Goal: Book appointment/travel/reservation

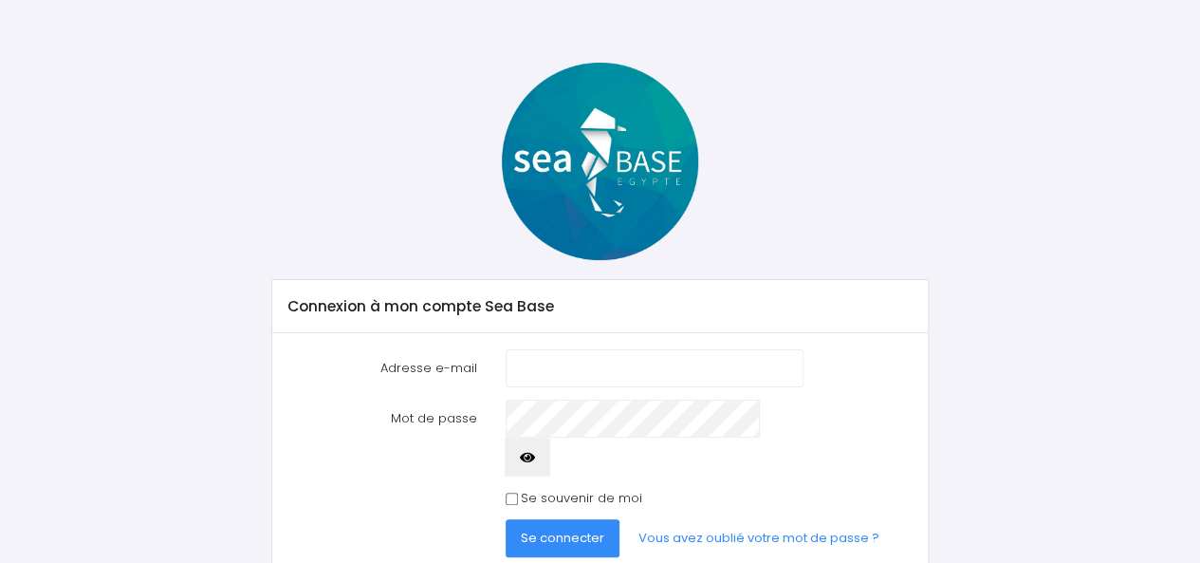
scroll to position [79, 0]
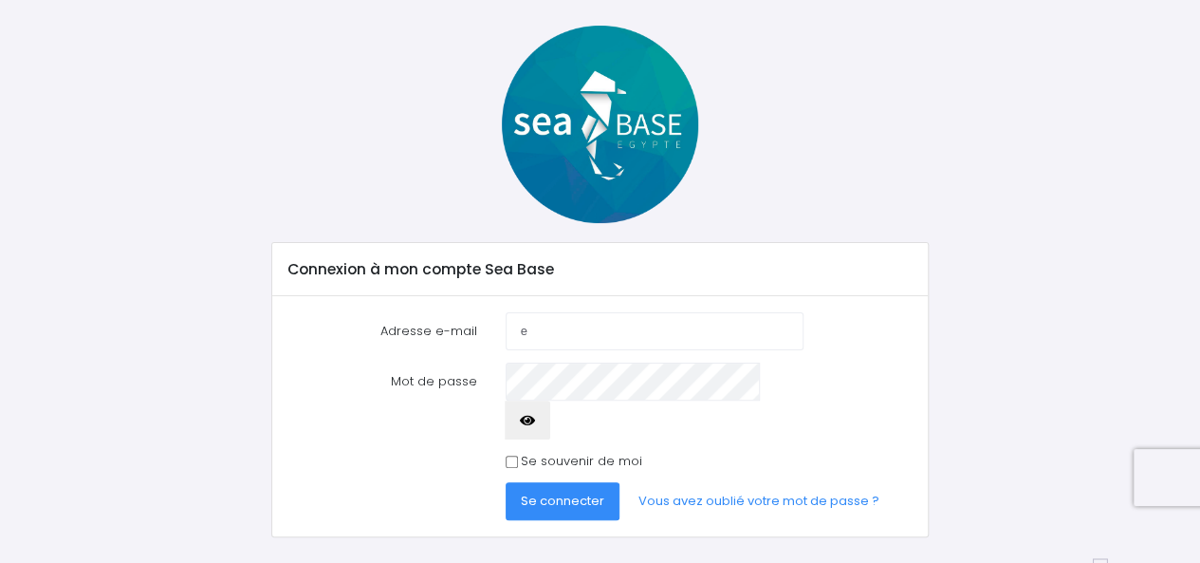
type input "elutreau@gmail.com"
click at [543, 482] on button "Se connecter" at bounding box center [563, 501] width 114 height 38
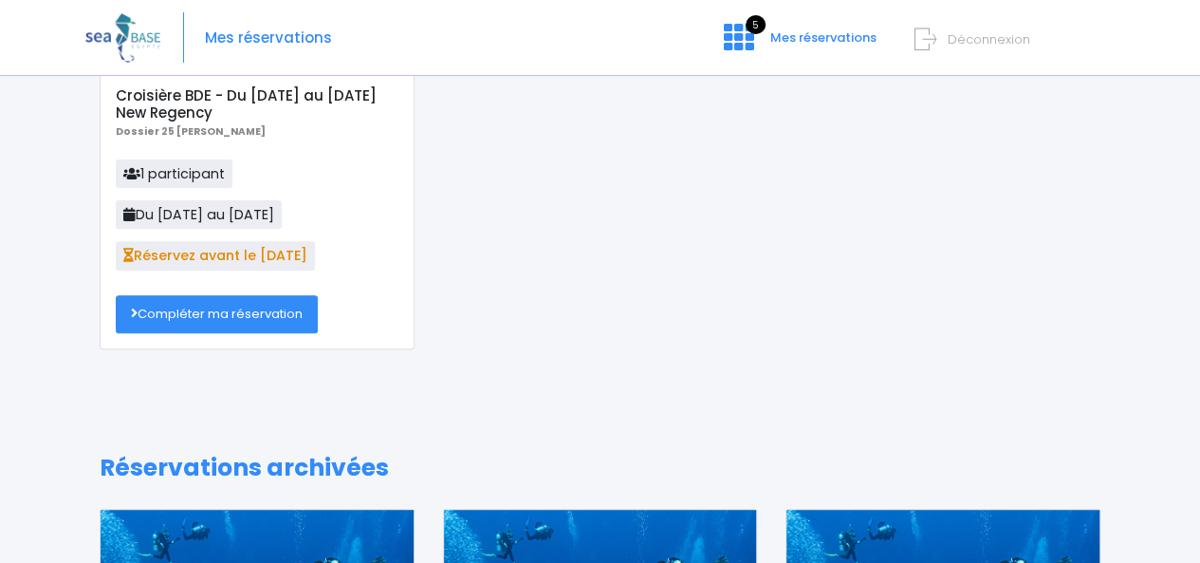
scroll to position [182, 0]
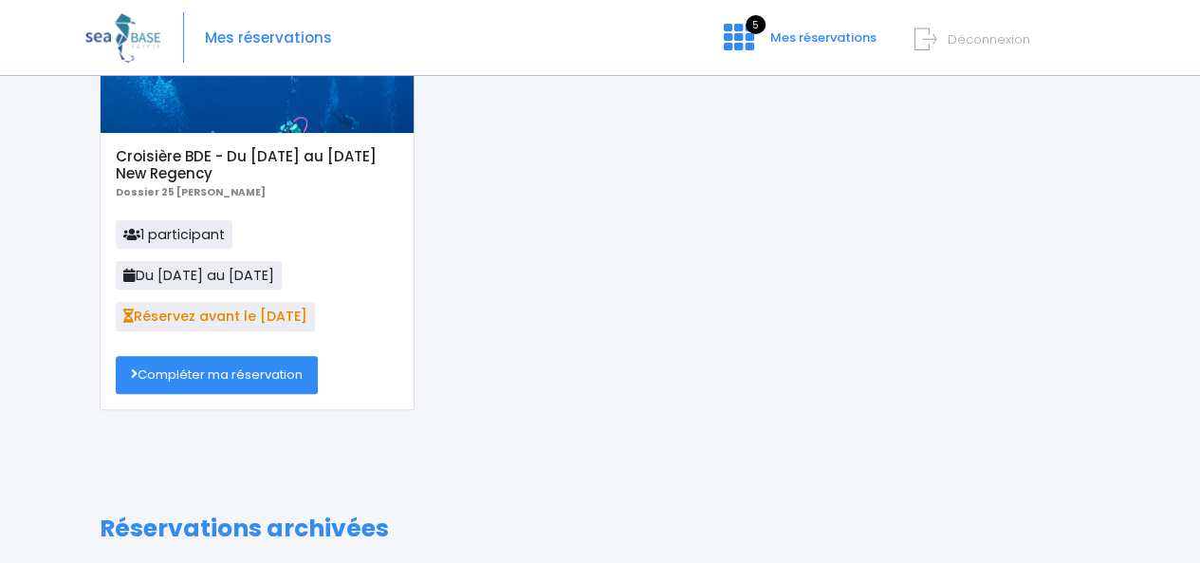
click at [197, 369] on link "Compléter ma réservation" at bounding box center [217, 375] width 202 height 38
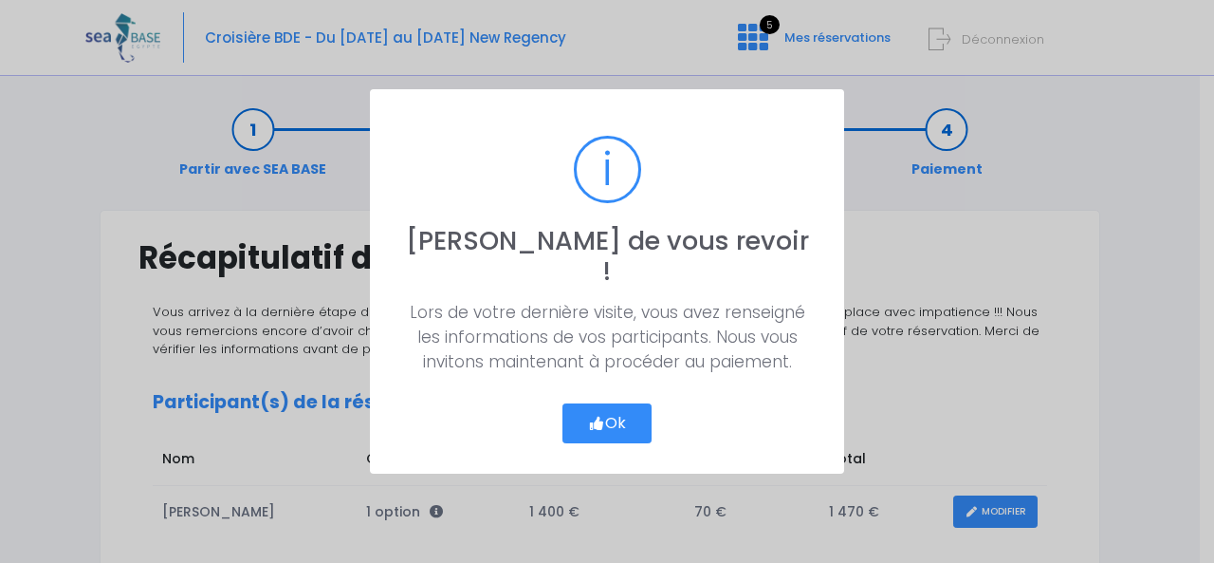
click at [588, 403] on button "Ok" at bounding box center [607, 423] width 89 height 40
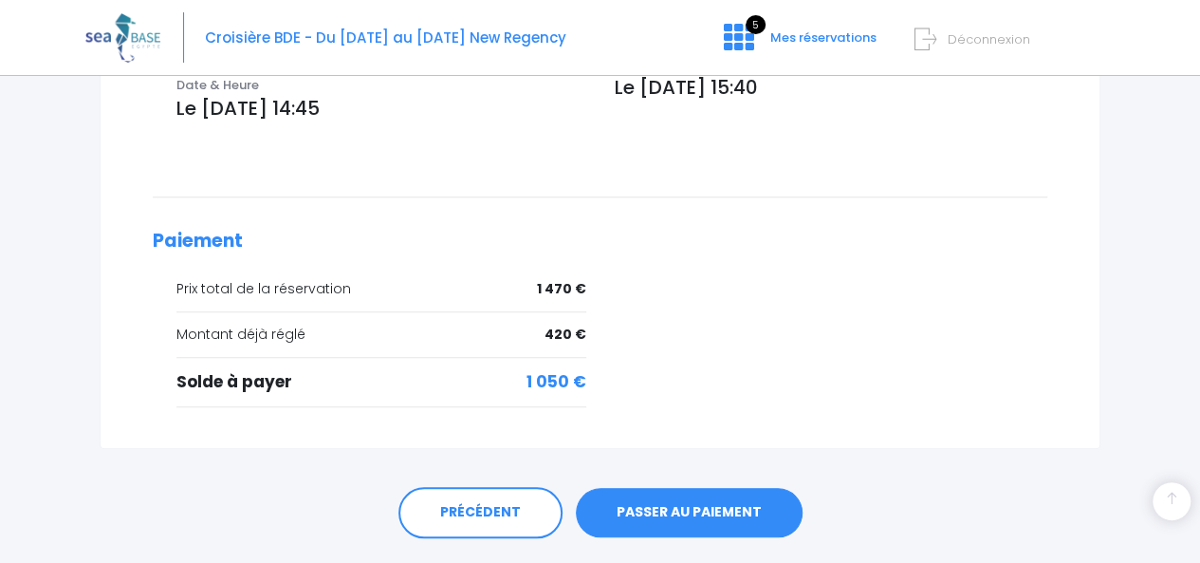
scroll to position [759, 0]
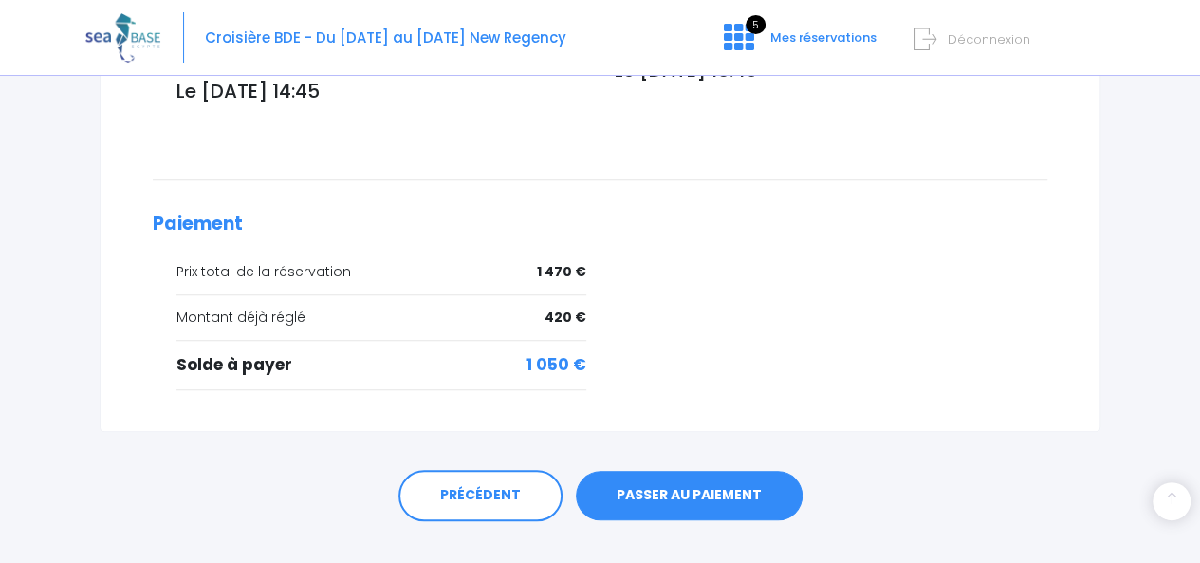
click at [691, 471] on link "PASSER AU PAIEMENT" at bounding box center [689, 495] width 227 height 49
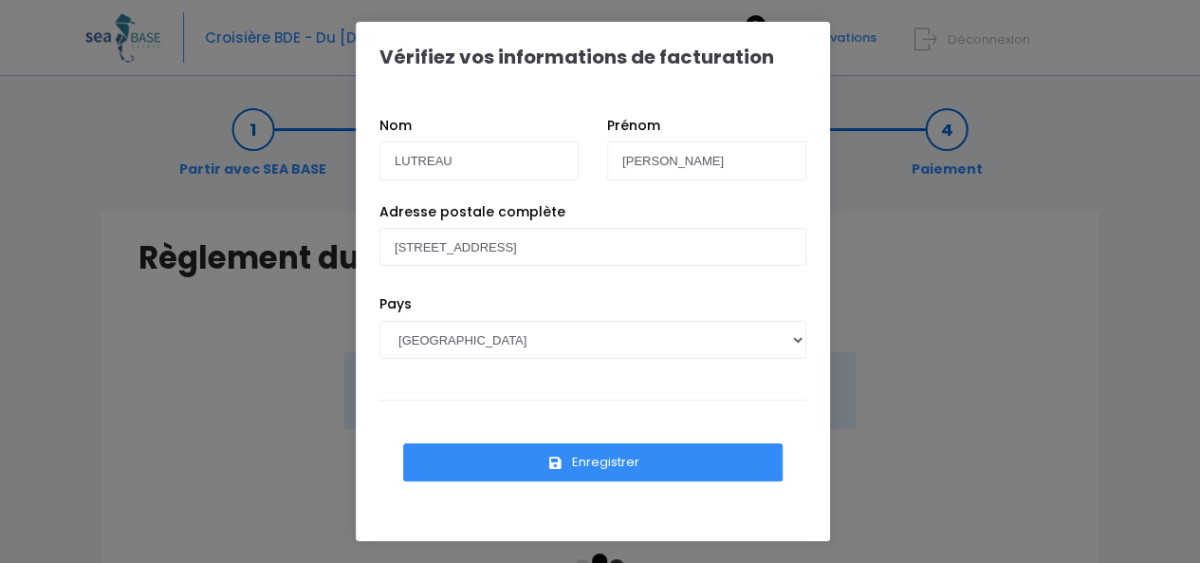
click at [584, 458] on button "Enregistrer" at bounding box center [593, 462] width 380 height 38
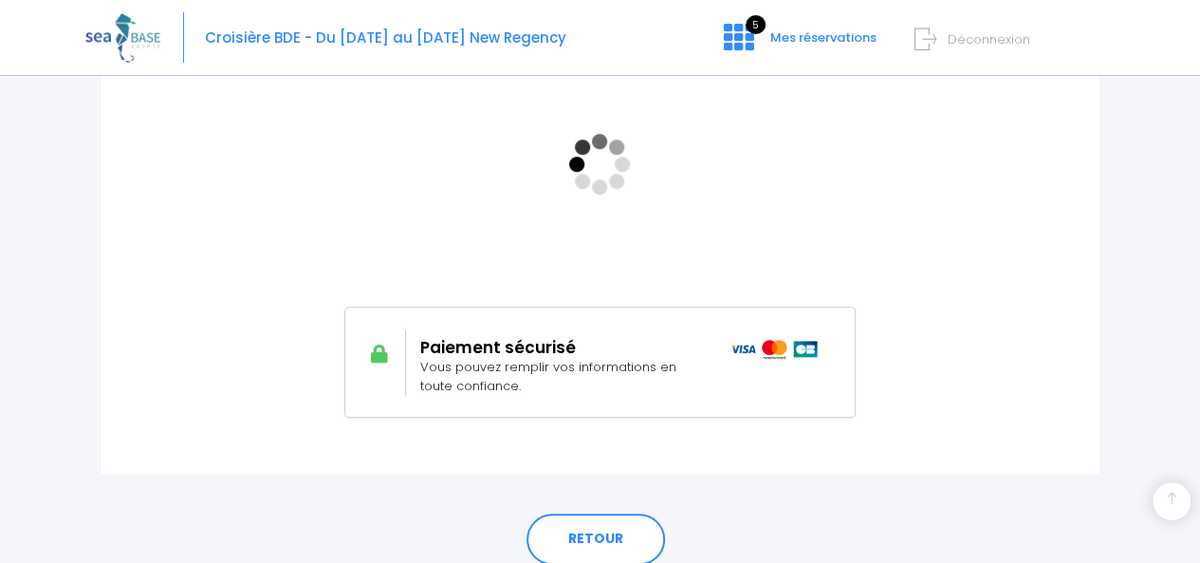
scroll to position [474, 0]
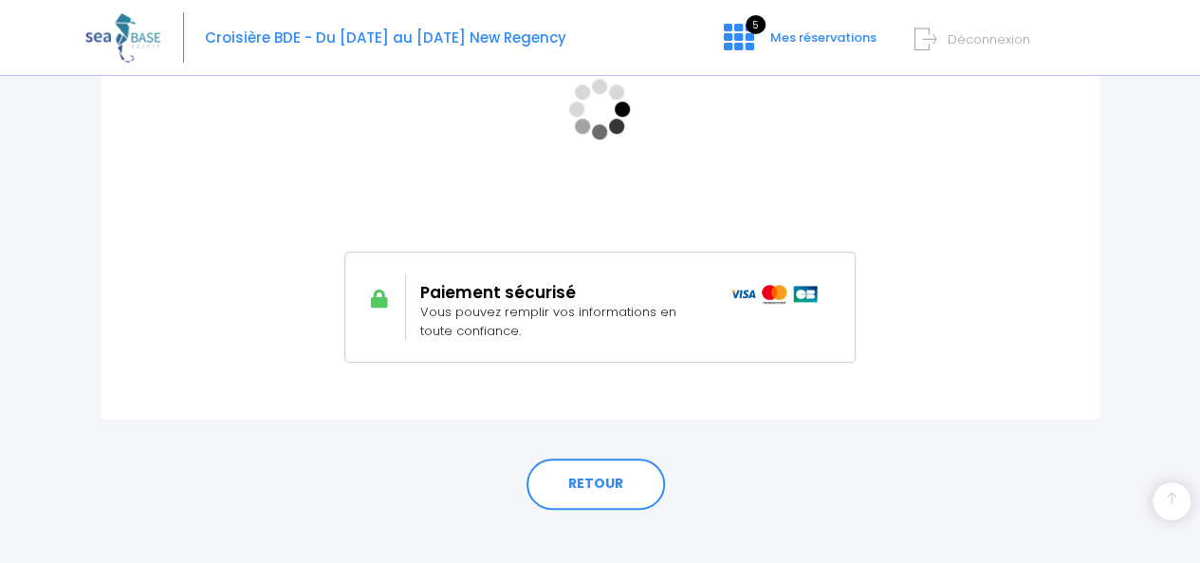
click at [556, 307] on span "Vous pouvez remplir vos informations en toute confiance." at bounding box center [548, 321] width 256 height 37
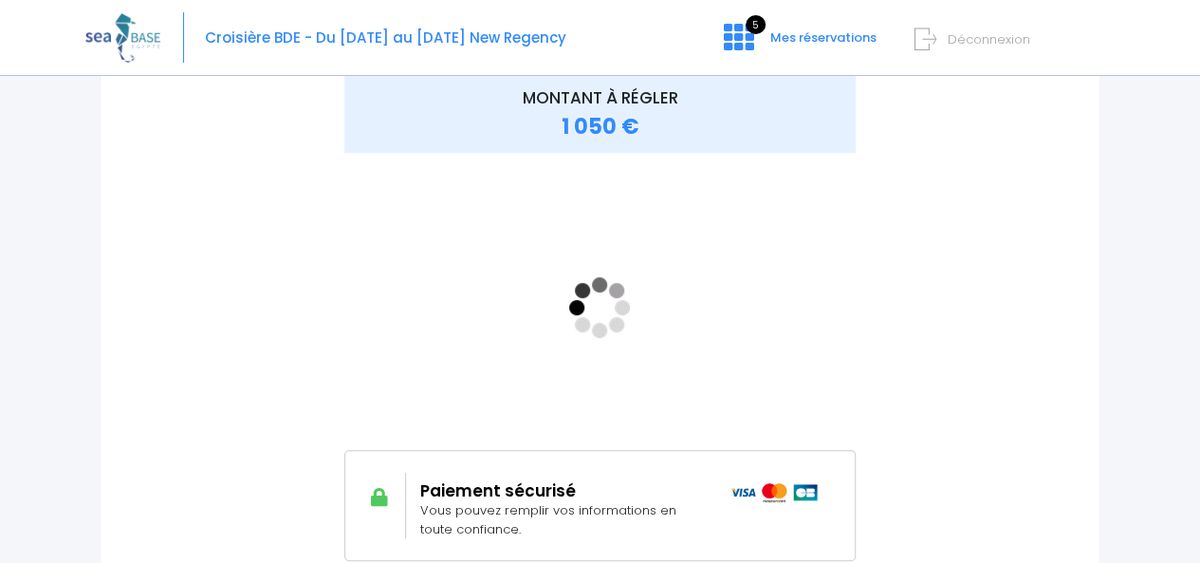
scroll to position [285, 0]
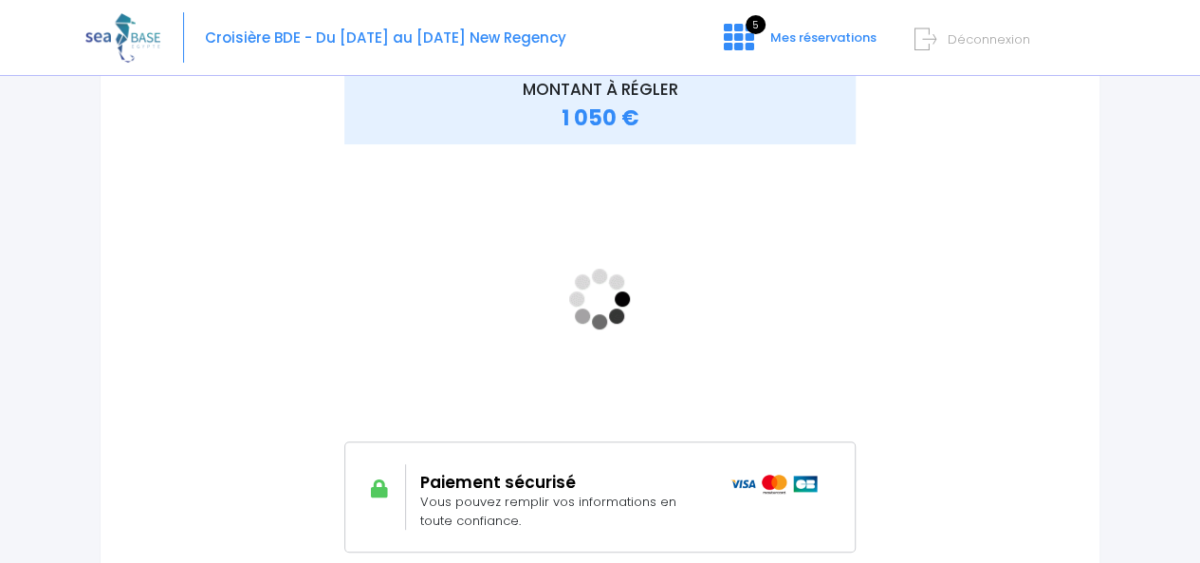
click at [538, 503] on span "Vous pouvez remplir vos informations en toute confiance." at bounding box center [548, 510] width 256 height 37
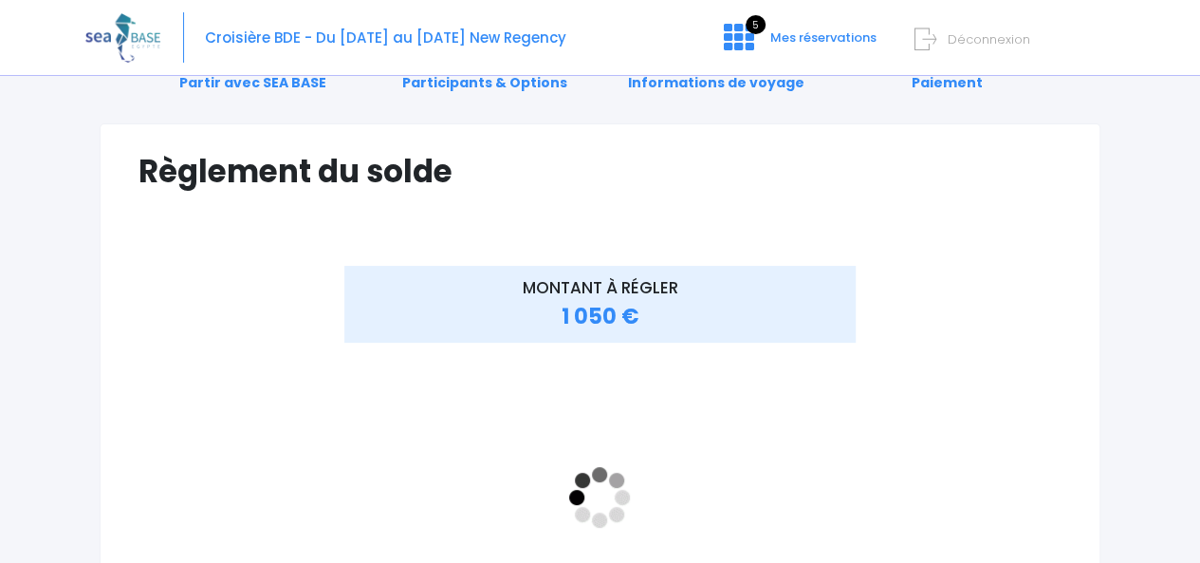
scroll to position [0, 0]
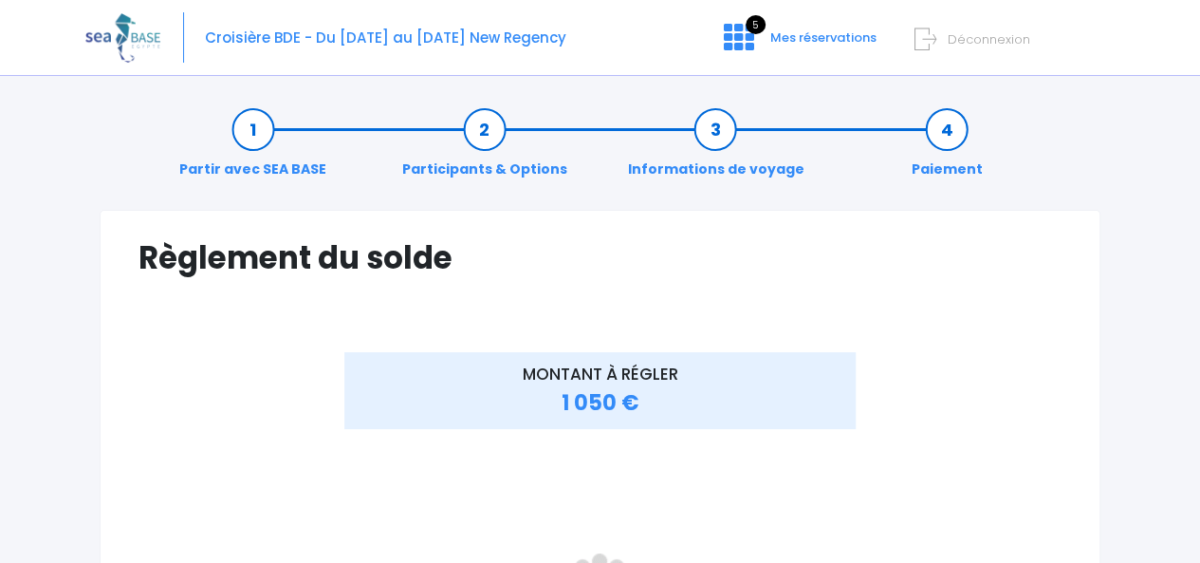
click at [594, 396] on span "1 050 €" at bounding box center [600, 402] width 78 height 29
click at [793, 39] on span "Mes réservations" at bounding box center [823, 37] width 106 height 18
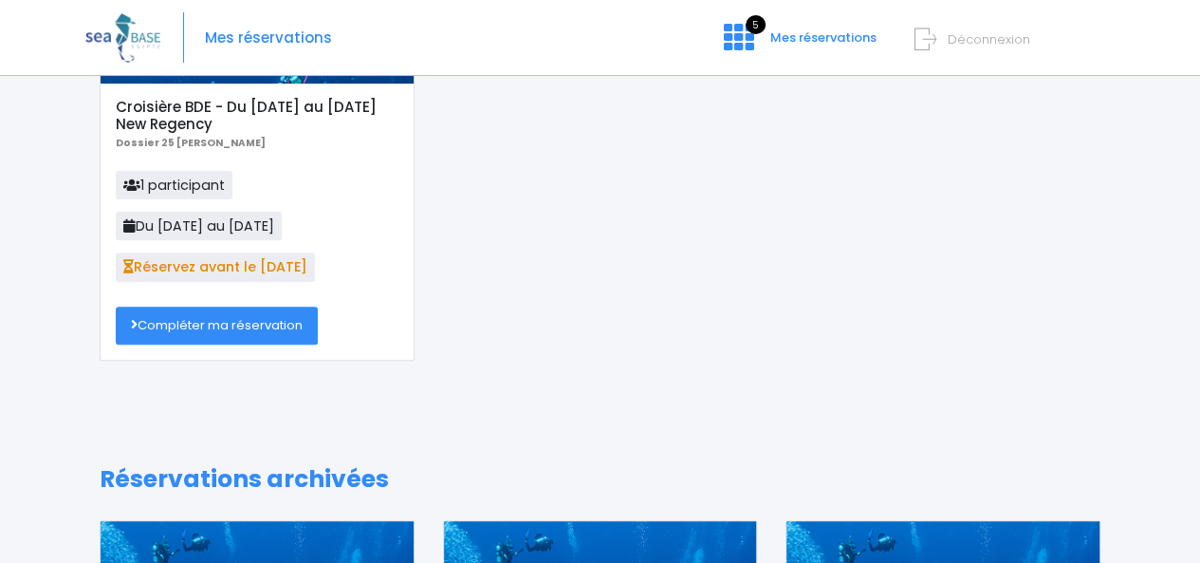
scroll to position [190, 0]
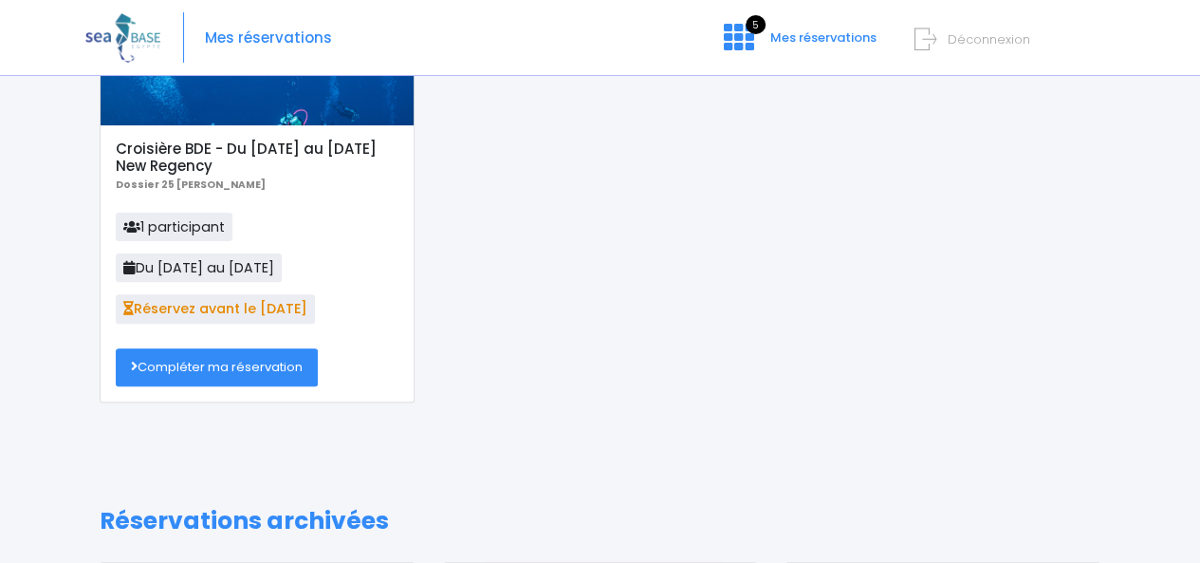
click at [213, 361] on link "Compléter ma réservation" at bounding box center [217, 367] width 202 height 38
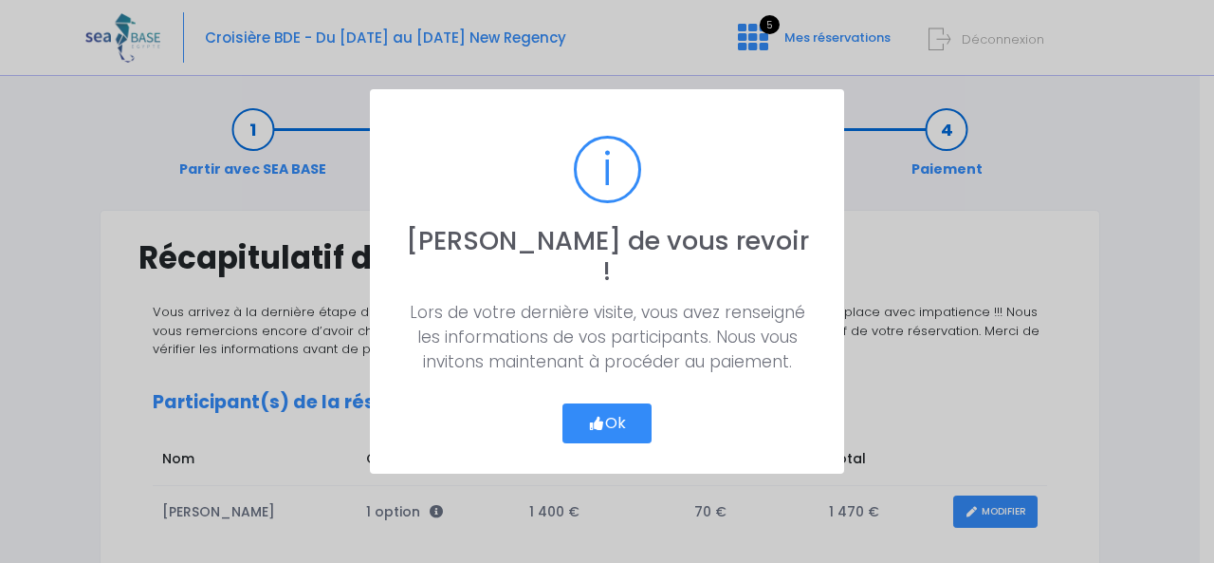
click at [611, 403] on button "Ok" at bounding box center [607, 423] width 89 height 40
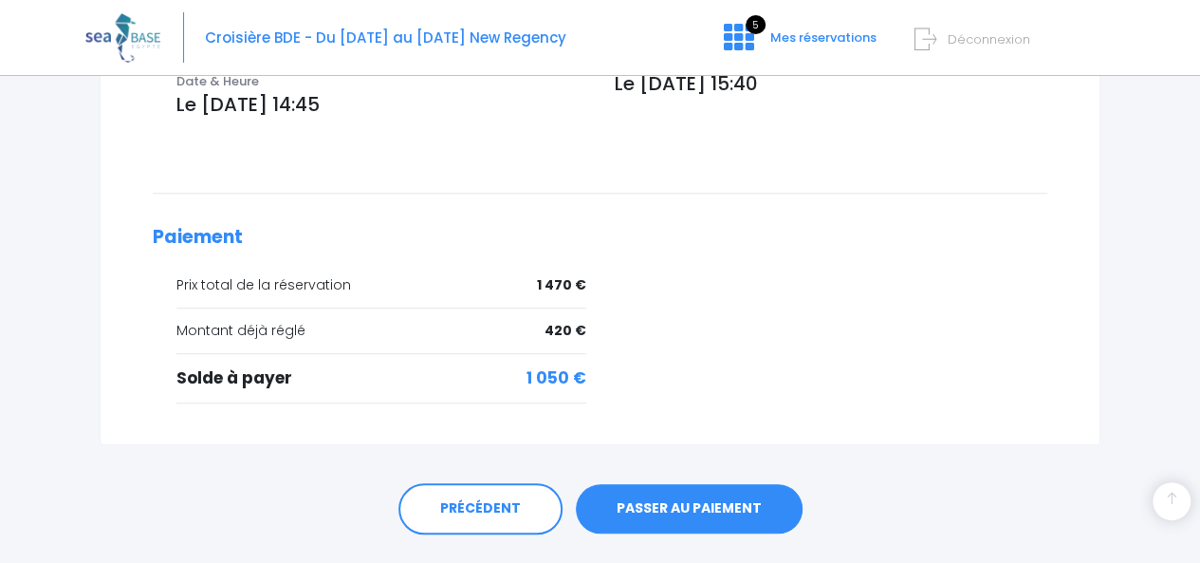
scroll to position [759, 0]
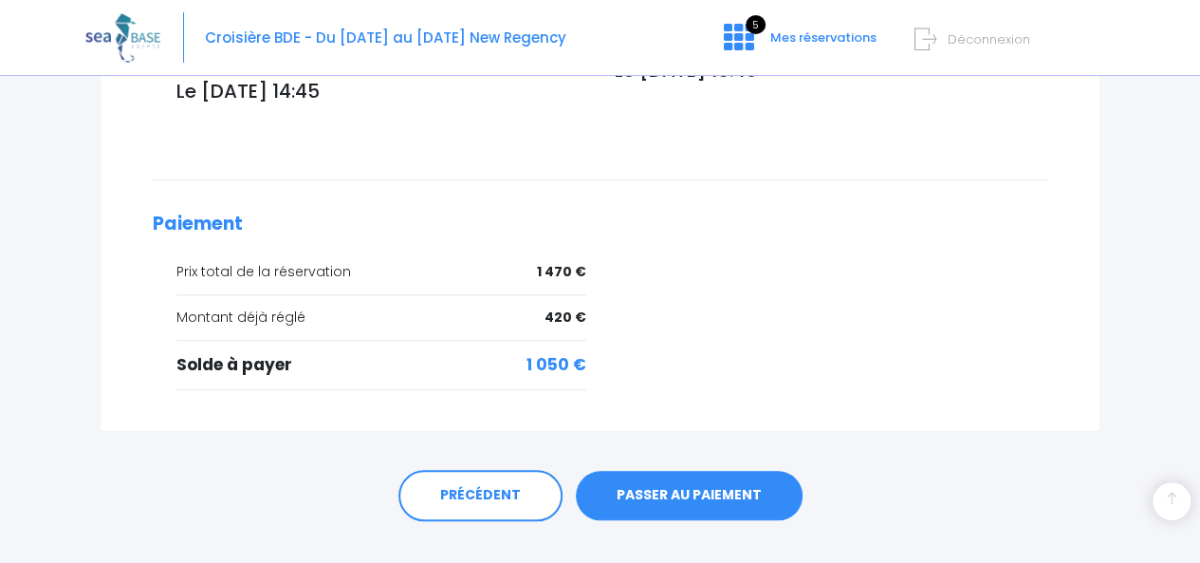
click at [680, 471] on link "PASSER AU PAIEMENT" at bounding box center [689, 495] width 227 height 49
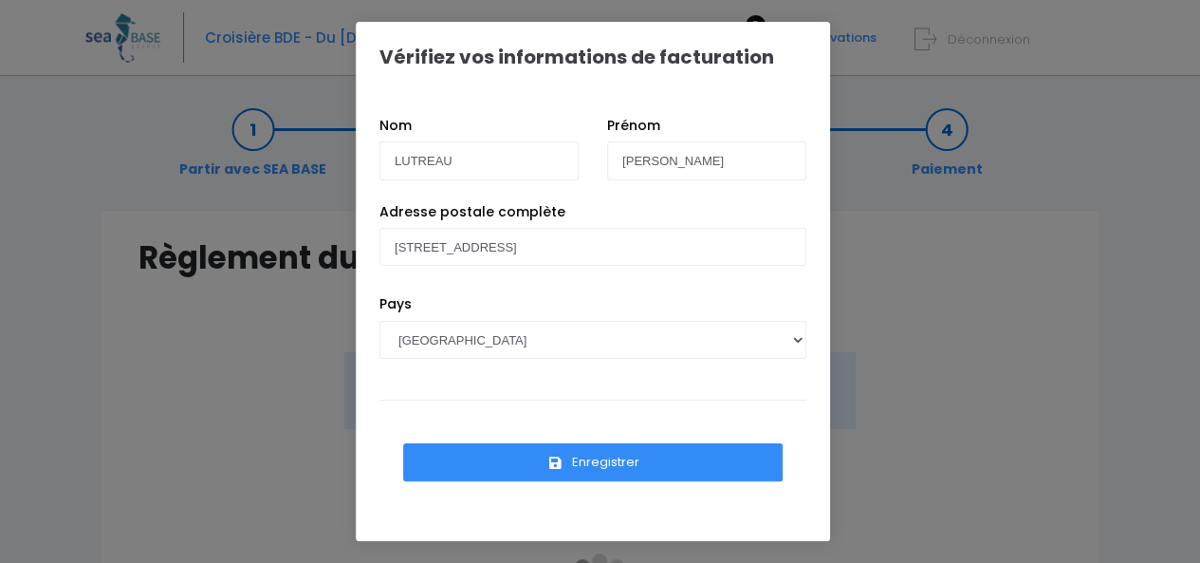
click at [600, 454] on button "Enregistrer" at bounding box center [593, 462] width 380 height 38
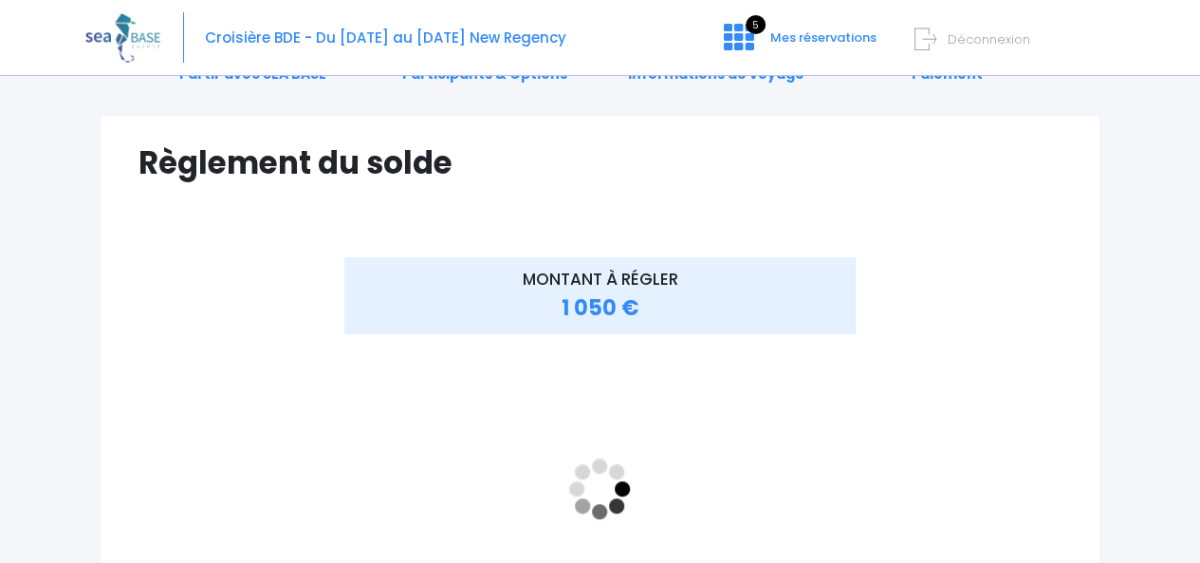
scroll to position [190, 0]
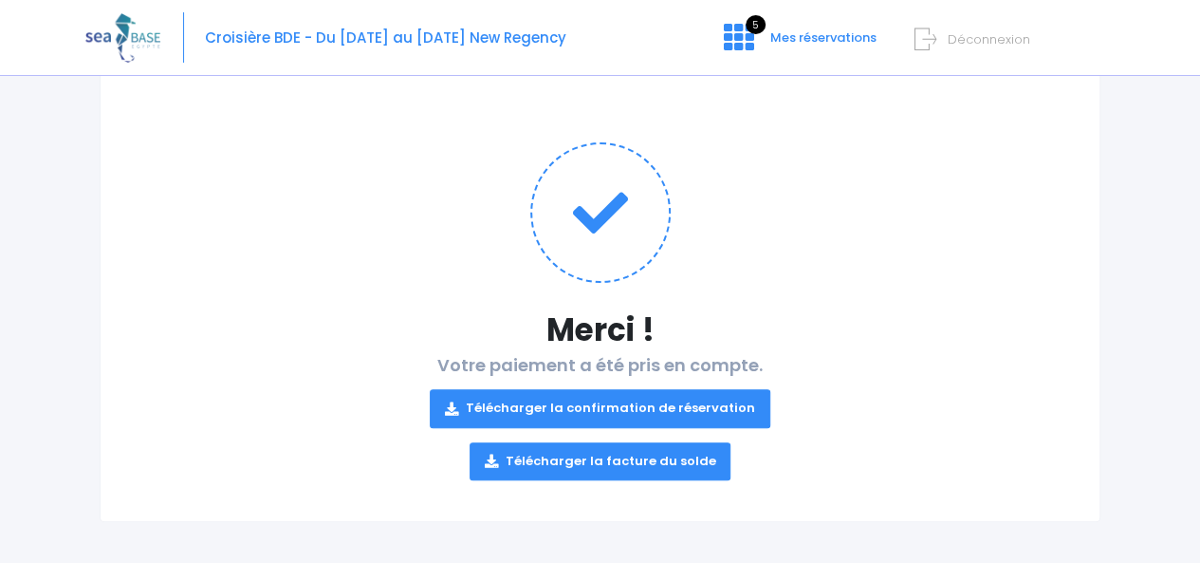
scroll to position [148, 0]
